Goal: Navigation & Orientation: Find specific page/section

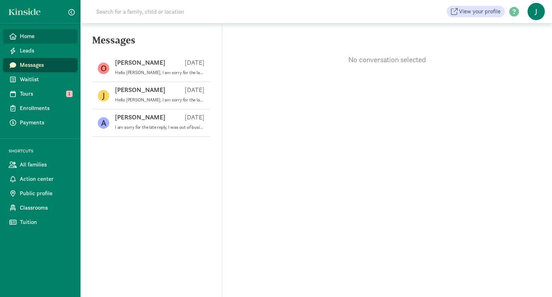
click at [32, 38] on span "Home" at bounding box center [46, 36] width 52 height 9
click at [19, 64] on link "Messages" at bounding box center [40, 65] width 75 height 14
